Goal: Communication & Community: Answer question/provide support

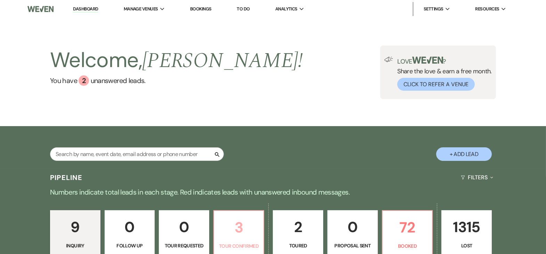
click at [230, 229] on p "3" at bounding box center [238, 227] width 41 height 23
select select "4"
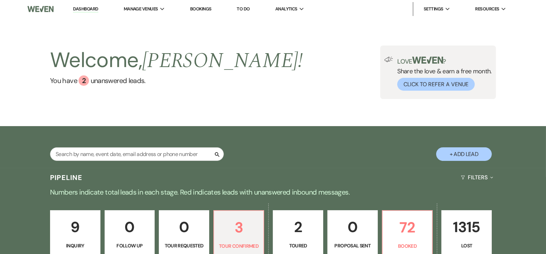
scroll to position [271, 0]
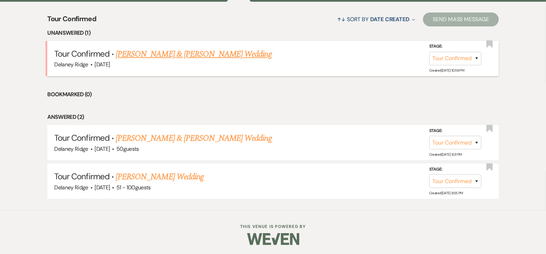
click at [209, 58] on link "Daniel Mueller & Layla Campbell's Wedding" at bounding box center [194, 54] width 156 height 13
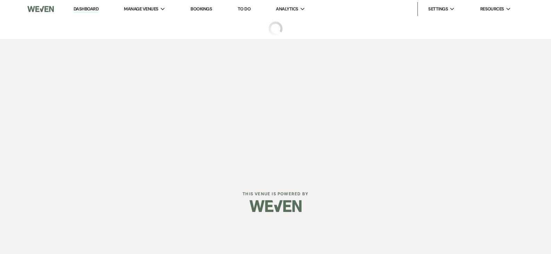
select select "4"
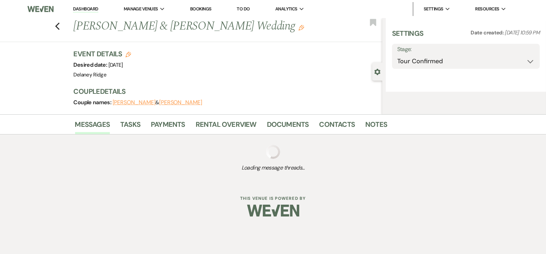
select select "5"
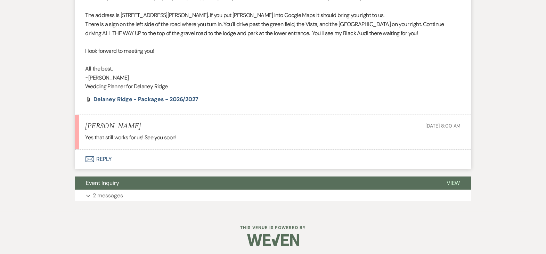
scroll to position [321, 0]
click at [105, 167] on button "Envelope Reply" at bounding box center [273, 159] width 396 height 19
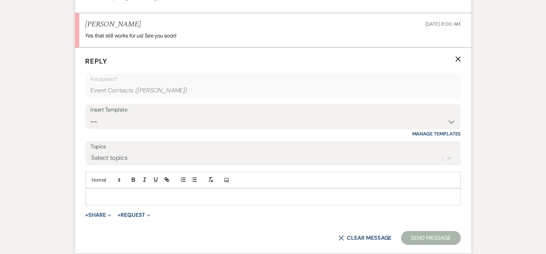
scroll to position [423, 0]
click at [123, 199] on div at bounding box center [273, 196] width 374 height 16
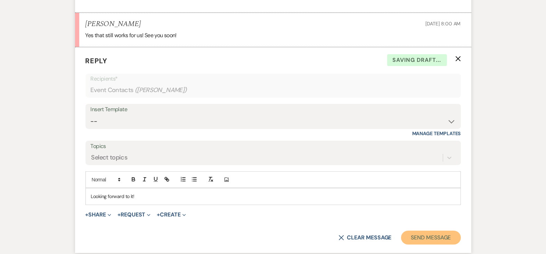
click at [440, 244] on button "Send Message" at bounding box center [430, 238] width 59 height 14
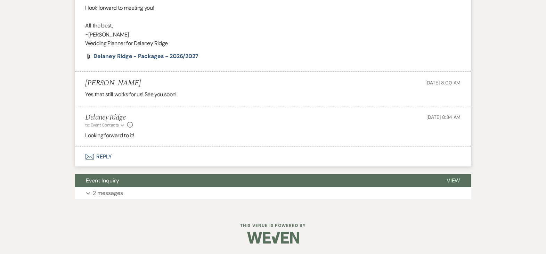
scroll to position [0, 0]
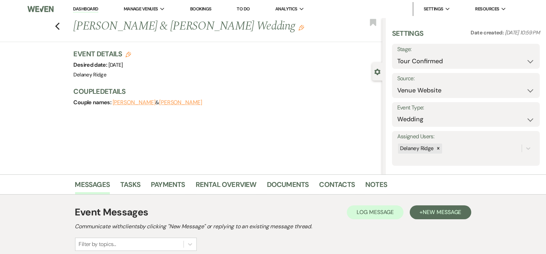
click at [92, 8] on link "Dashboard" at bounding box center [85, 9] width 25 height 7
